Goal: Information Seeking & Learning: Check status

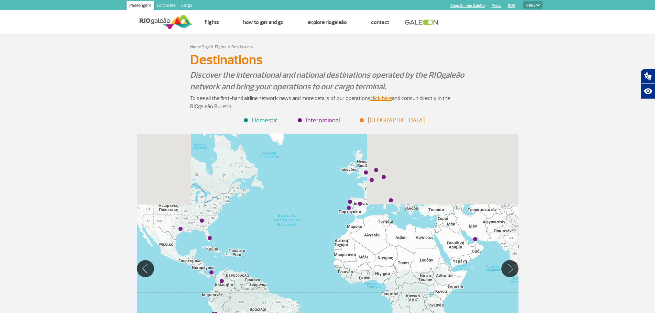
select select "en"
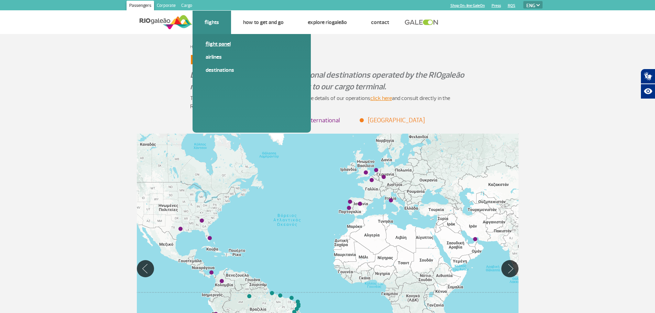
click at [220, 46] on link "Flight panel" at bounding box center [252, 44] width 92 height 8
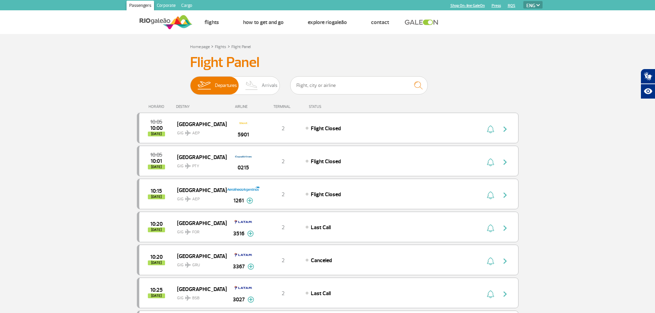
click at [180, 106] on div "DESTINY" at bounding box center [201, 107] width 50 height 4
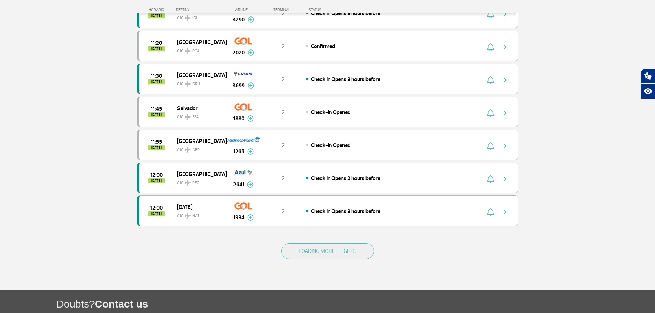
scroll to position [618, 0]
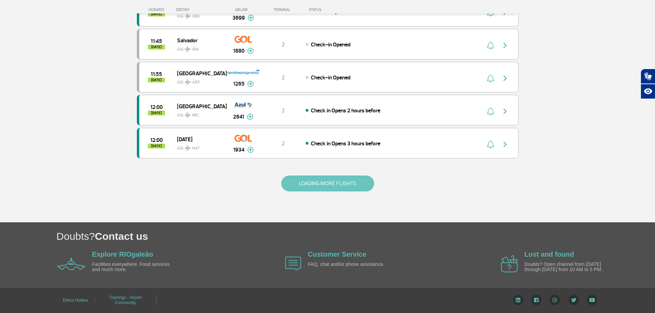
click at [344, 182] on button "LOADING MORE FLIGHTS" at bounding box center [327, 184] width 93 height 16
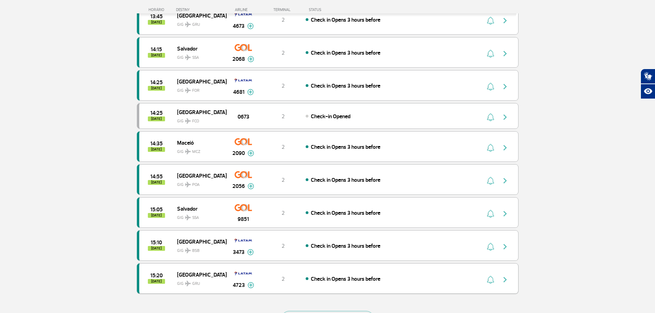
scroll to position [1274, 0]
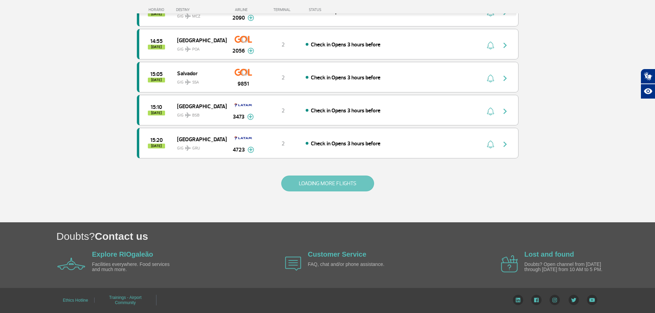
click at [350, 184] on button "LOADING MORE FLIGHTS" at bounding box center [327, 184] width 93 height 16
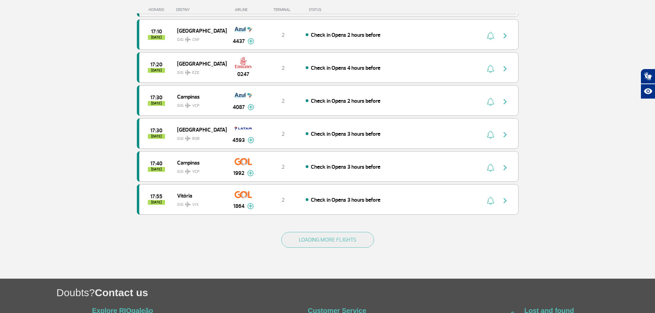
scroll to position [1934, 0]
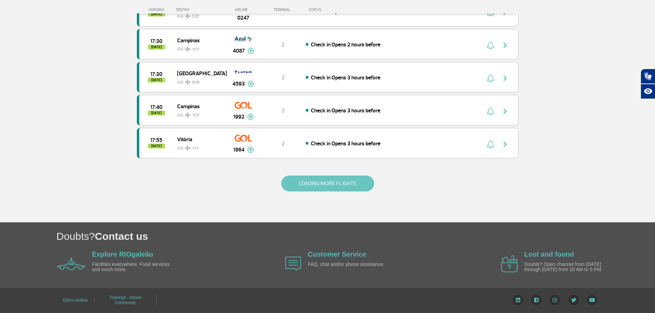
click at [359, 187] on button "LOADING MORE FLIGHTS" at bounding box center [327, 184] width 93 height 16
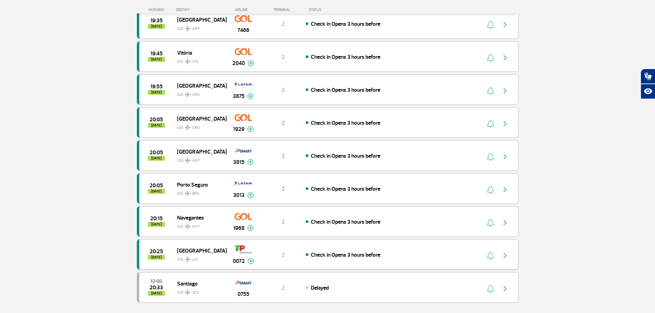
scroll to position [2594, 0]
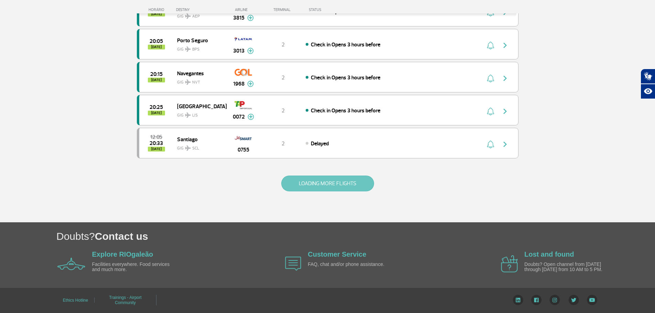
click at [292, 185] on button "LOADING MORE FLIGHTS" at bounding box center [327, 184] width 93 height 16
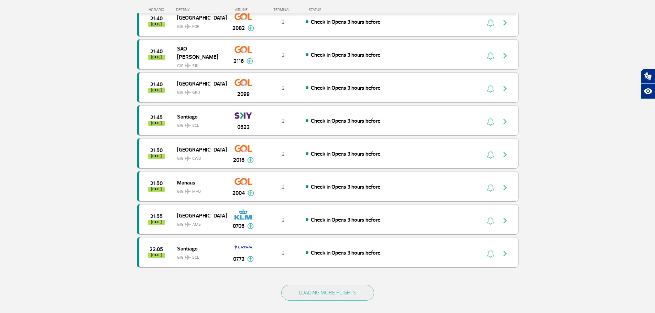
scroll to position [3254, 0]
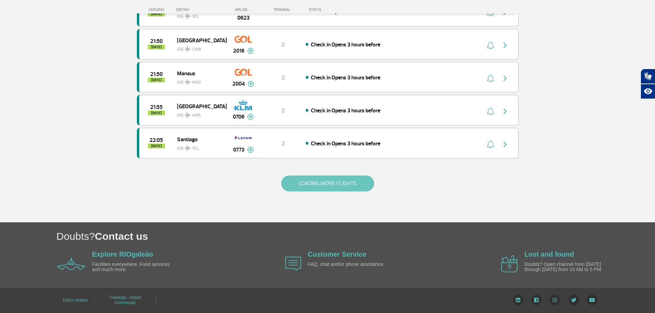
click at [303, 182] on button "LOADING MORE FLIGHTS" at bounding box center [327, 184] width 93 height 16
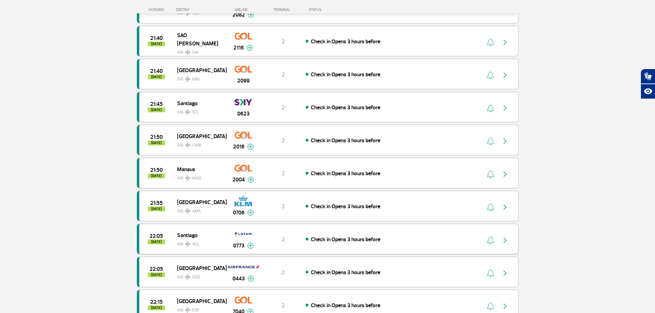
scroll to position [3158, 0]
click at [266, 199] on div "21:55 [DATE] [GEOGRAPHIC_DATA] GIG AMS 0706 2 Check in Opens 3 hours before Par…" at bounding box center [328, 206] width 382 height 31
